Goal: Transaction & Acquisition: Purchase product/service

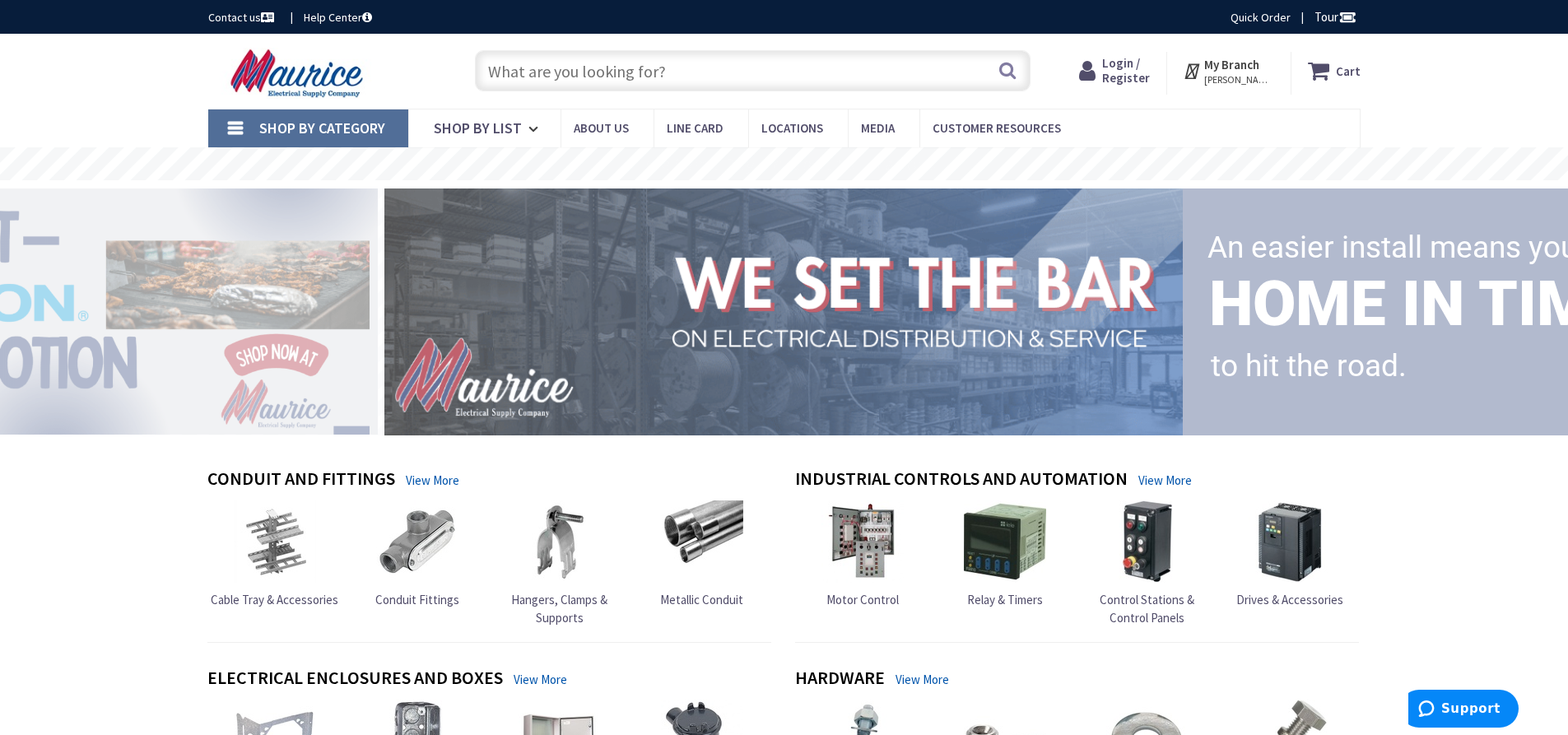
click at [660, 80] on input "text" at bounding box center [753, 70] width 555 height 41
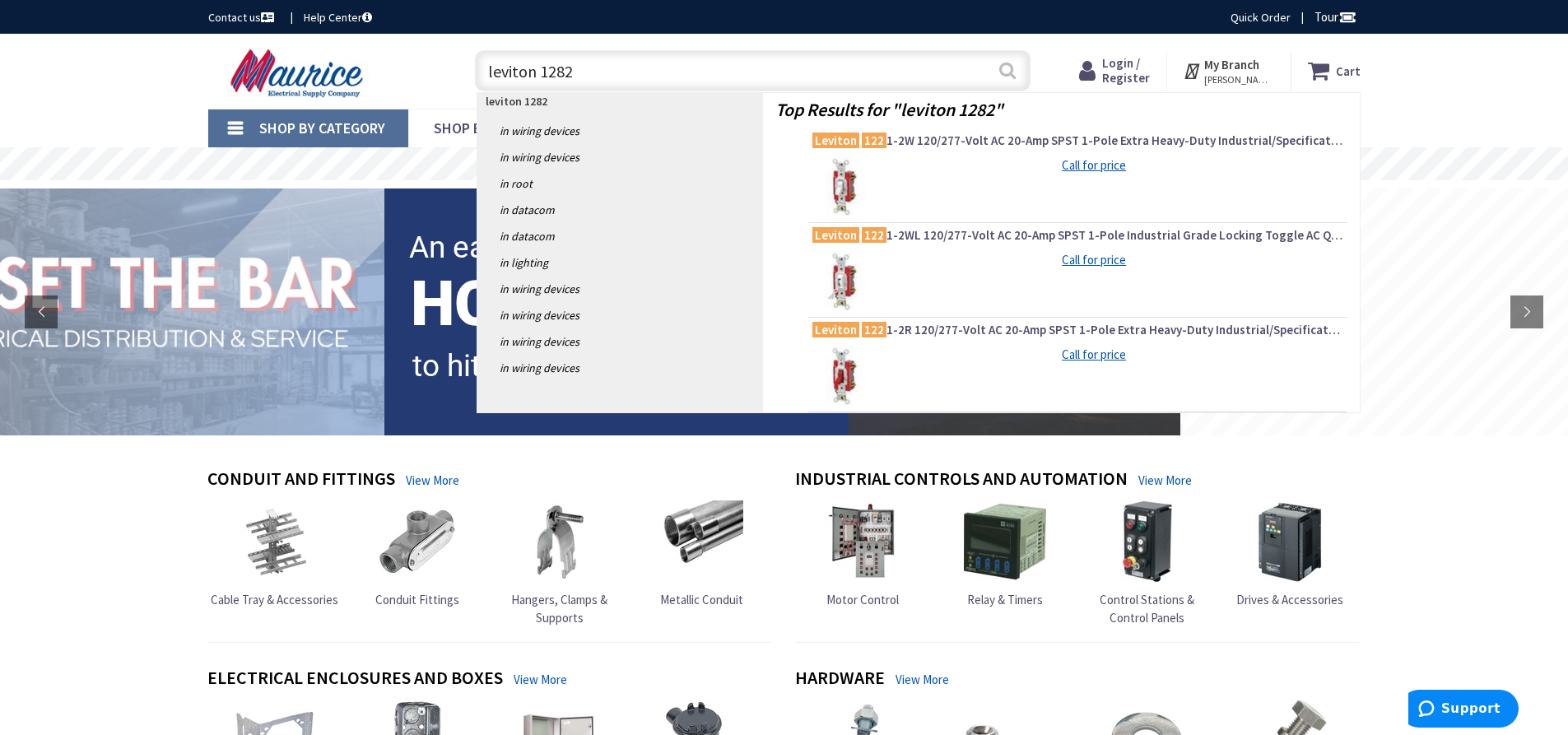
type input "leviton 1282"
click at [1007, 70] on button "Search" at bounding box center [1007, 70] width 21 height 37
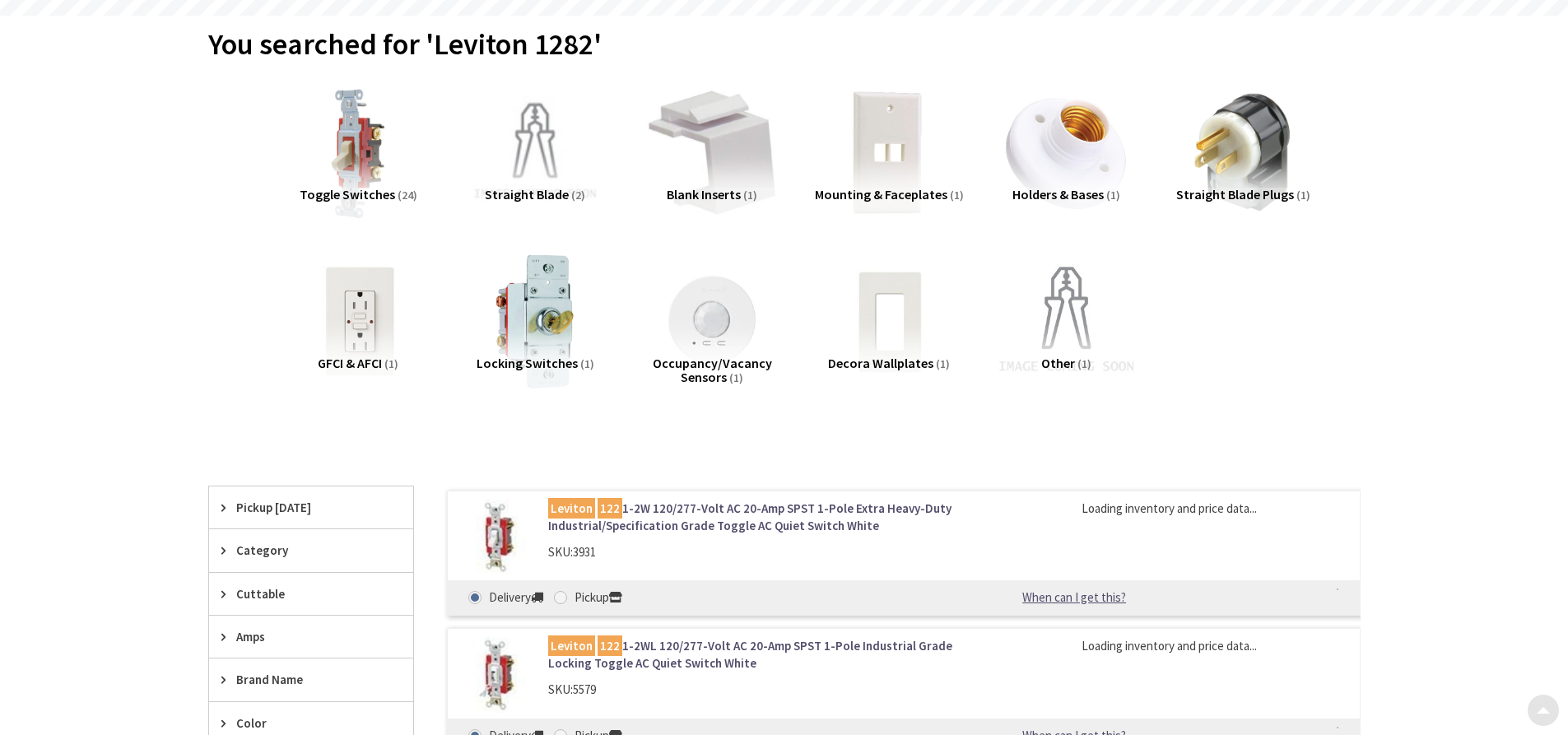
type input "[GEOGRAPHIC_DATA], [GEOGRAPHIC_DATA]"
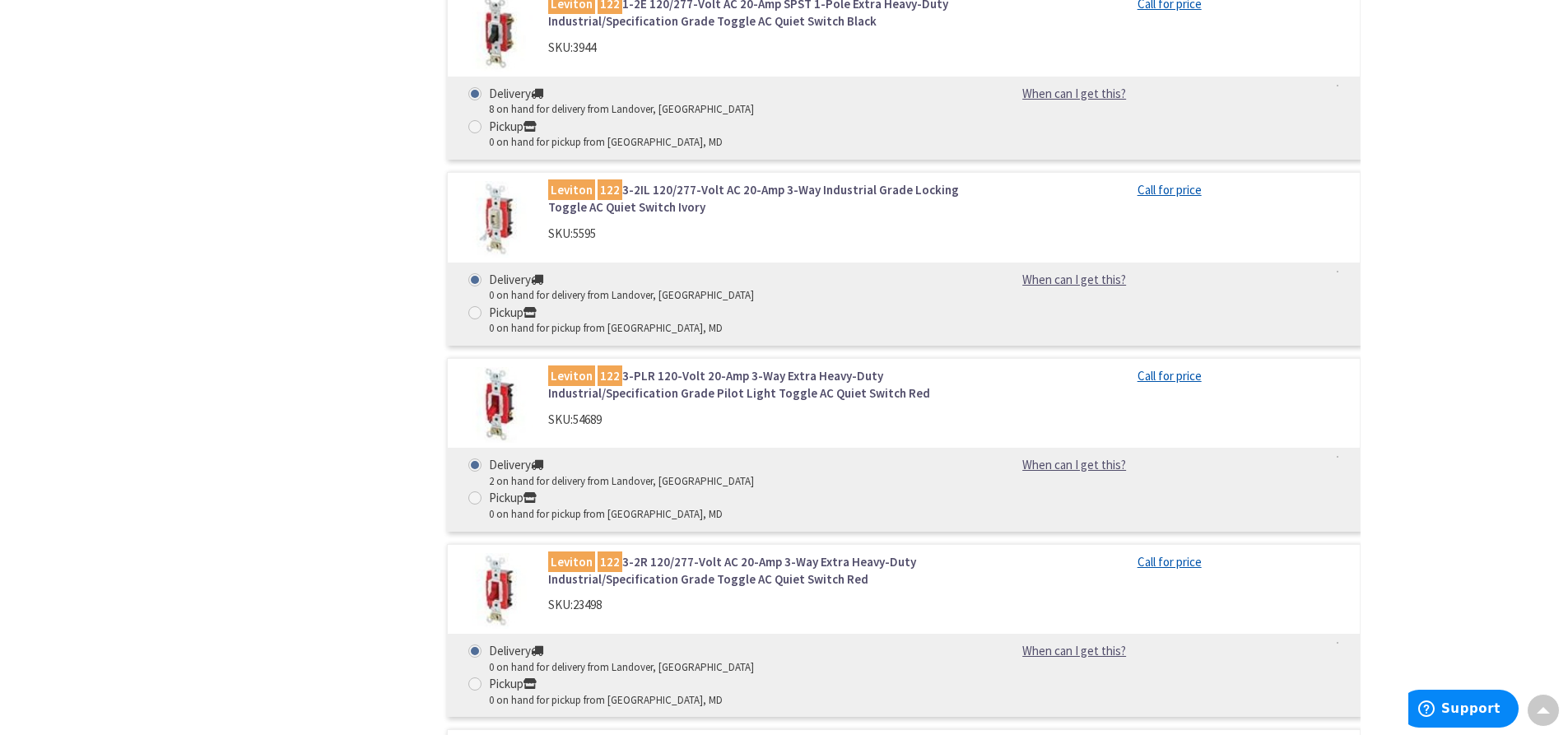
scroll to position [1565, 0]
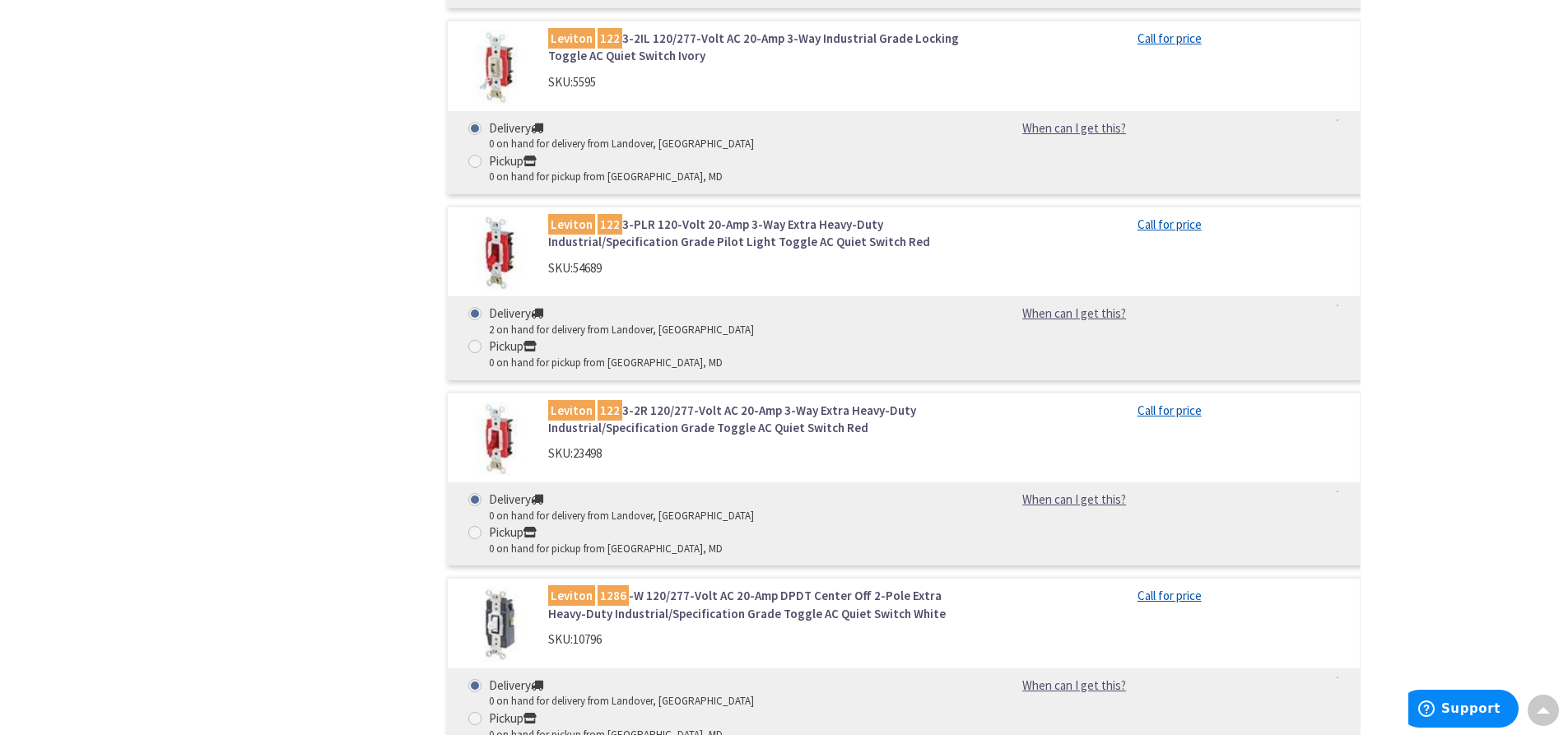
click at [623, 585] on mark "1286" at bounding box center [613, 595] width 31 height 21
